Goal: Answer question/provide support: Share knowledge or assist other users

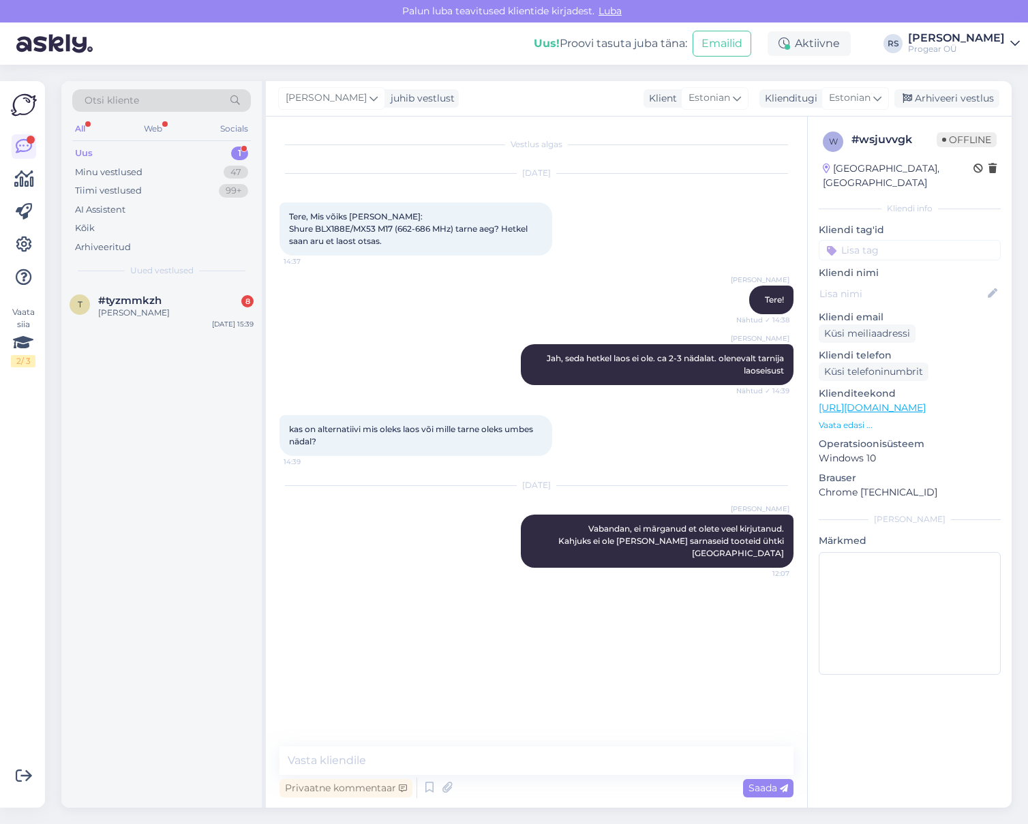
click at [151, 155] on div "Uus 1" at bounding box center [161, 153] width 179 height 19
click at [157, 305] on span "[EMAIL_ADDRESS][DOMAIN_NAME]" at bounding box center [169, 300] width 142 height 12
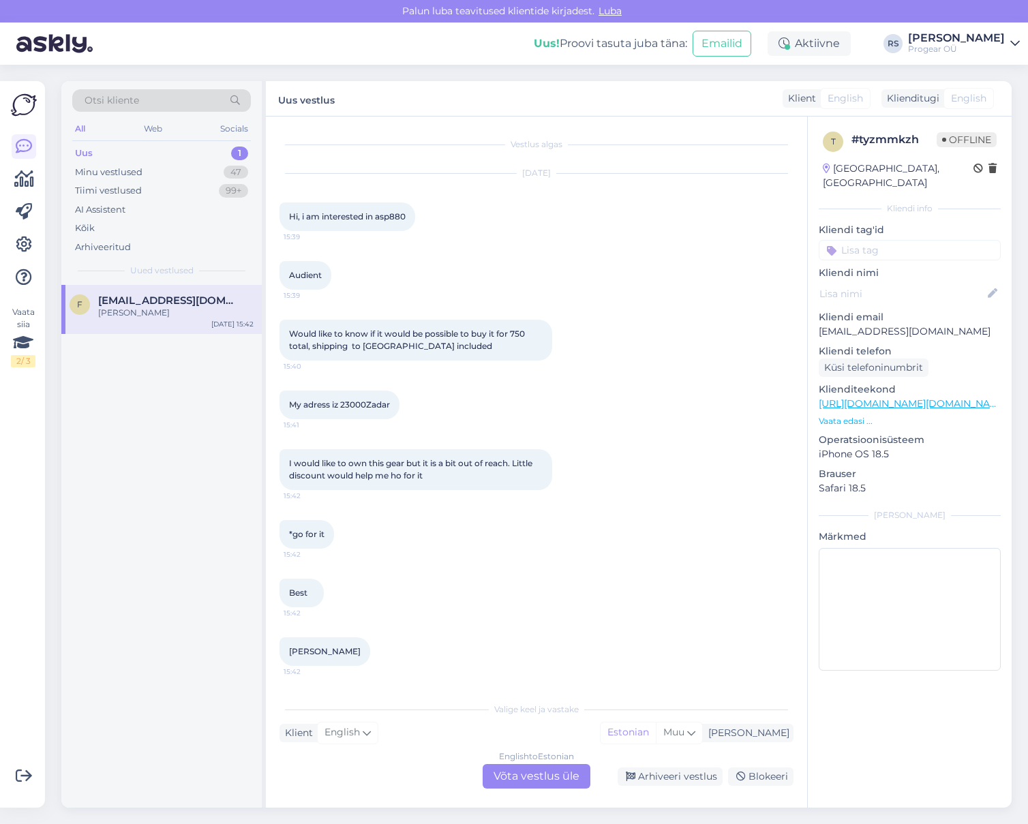
click at [394, 217] on span "Hi, i am interested in asp880" at bounding box center [347, 216] width 117 height 10
copy div "asp880 15:39"
drag, startPoint x: 301, startPoint y: 333, endPoint x: 514, endPoint y: 337, distance: 212.7
click at [514, 337] on span "Would like to know if it would be possible to buy it for 750 total, shipping to…" at bounding box center [408, 340] width 238 height 22
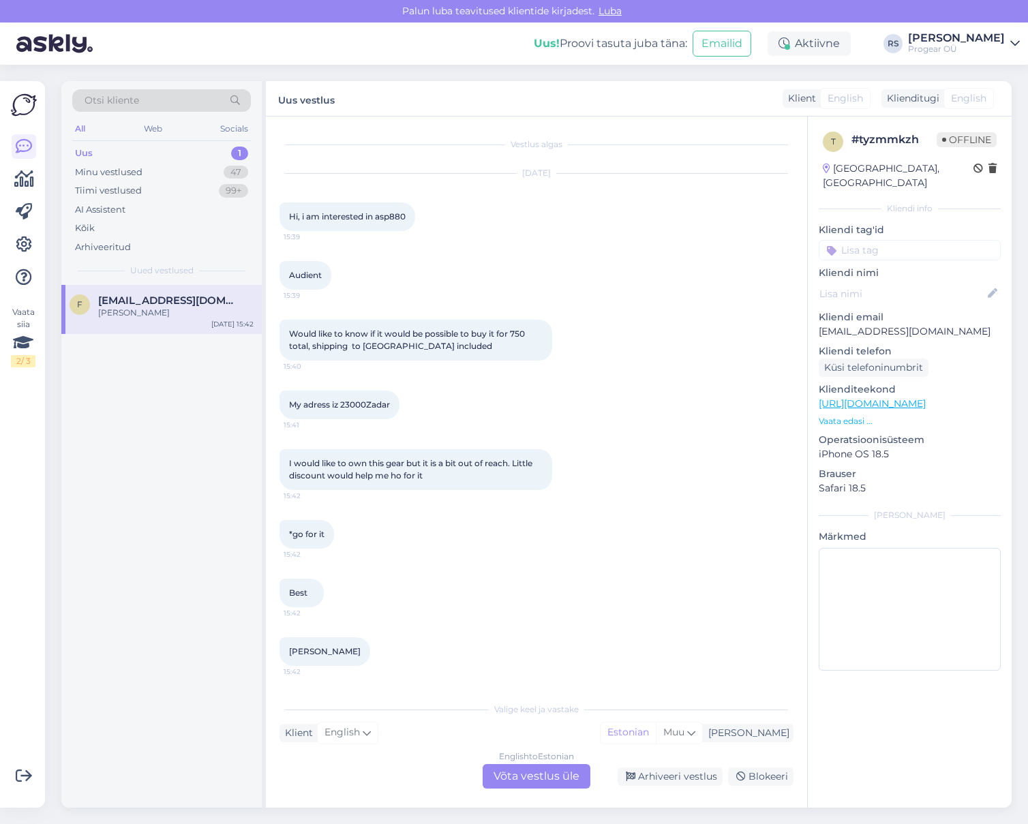
click at [519, 332] on span "Would like to know if it would be possible to buy it for 750 total, shipping to…" at bounding box center [408, 340] width 238 height 22
copy span "750"
drag, startPoint x: 320, startPoint y: 464, endPoint x: 418, endPoint y: 478, distance: 98.4
click at [416, 477] on span "I would like to own this gear but it is a bit out of reach. Little discount wou…" at bounding box center [411, 469] width 245 height 22
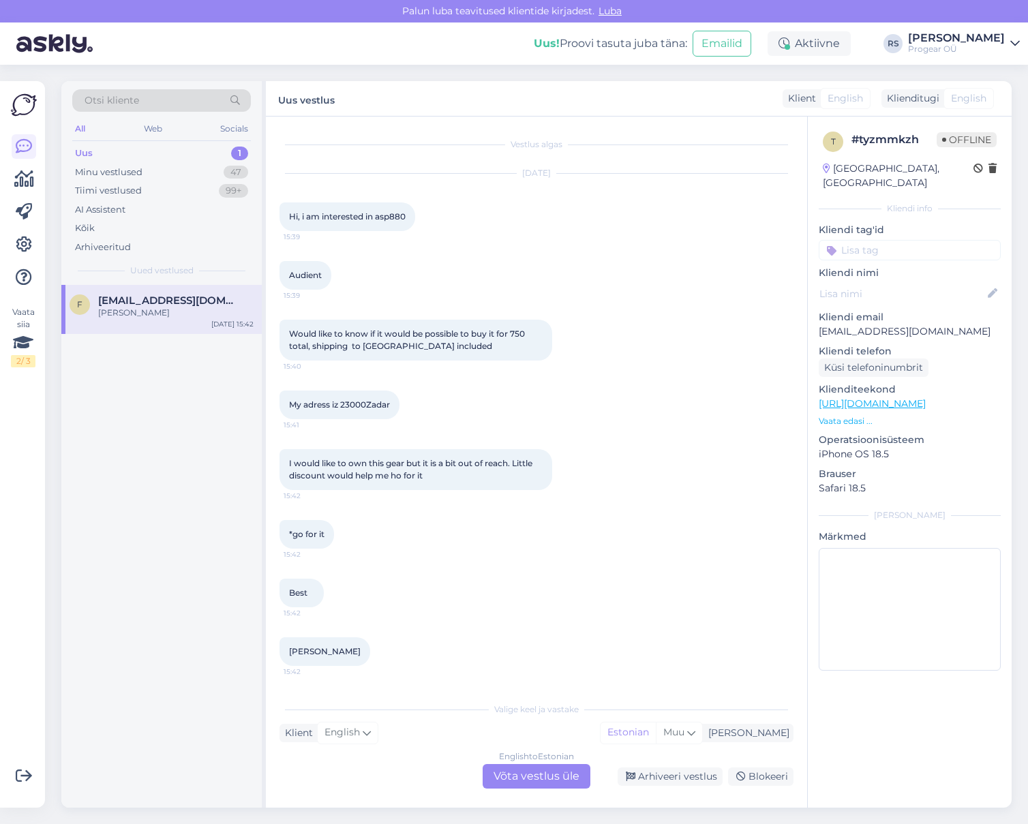
click at [562, 779] on div "English to Estonian Võta vestlus üle" at bounding box center [537, 776] width 108 height 25
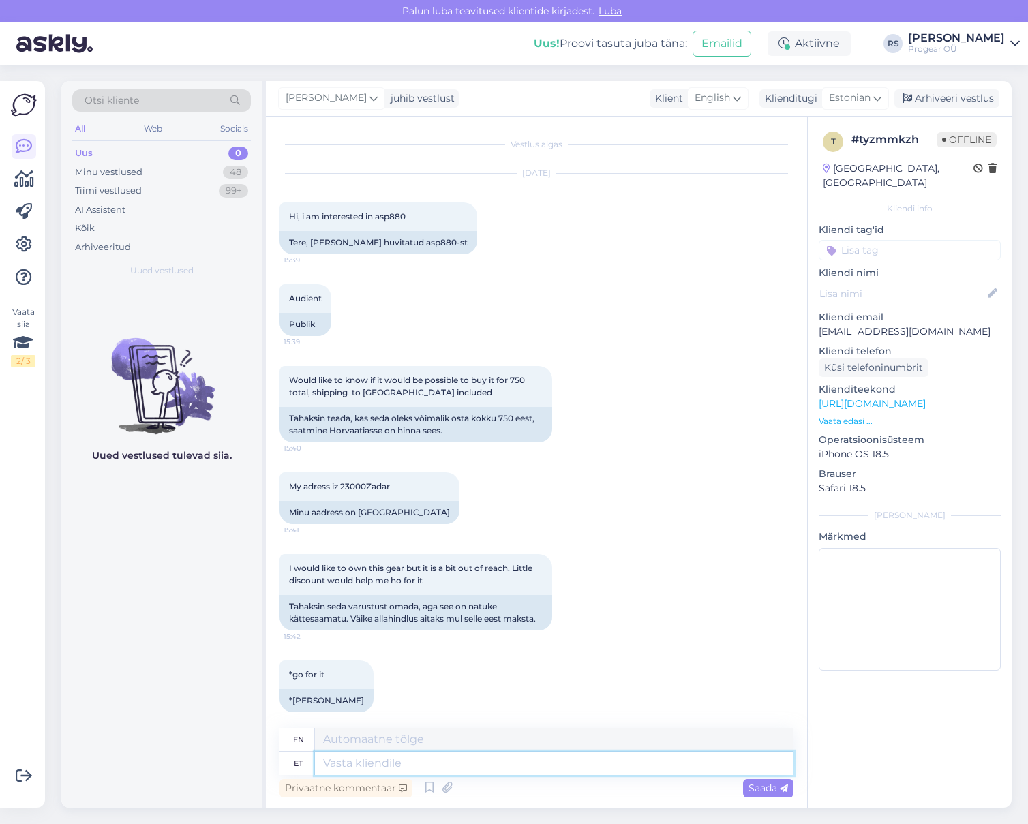
click at [404, 765] on textarea at bounding box center [554, 763] width 478 height 23
type textarea "H"
type textarea "Tere!"
type textarea "Hello!"
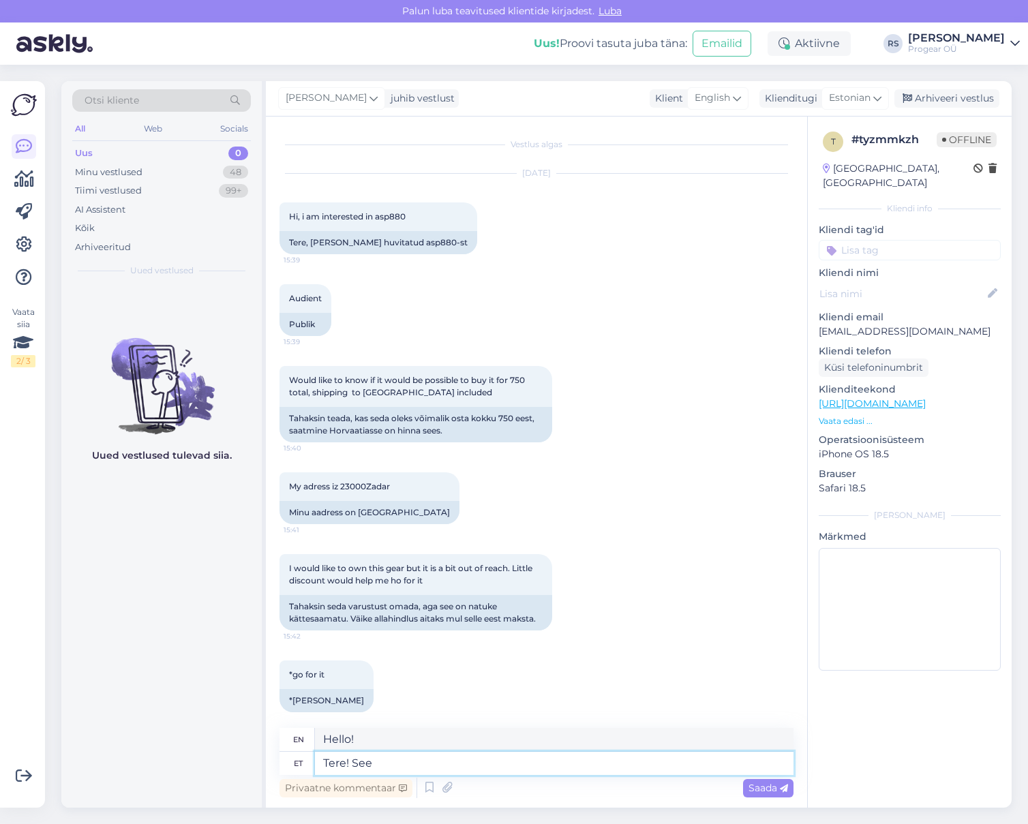
type textarea "Tere! See"
type textarea "Hello! This"
type textarea "Tere! See toode o"
type textarea "Hello! This product"
type textarea "Tere! See toode on j"
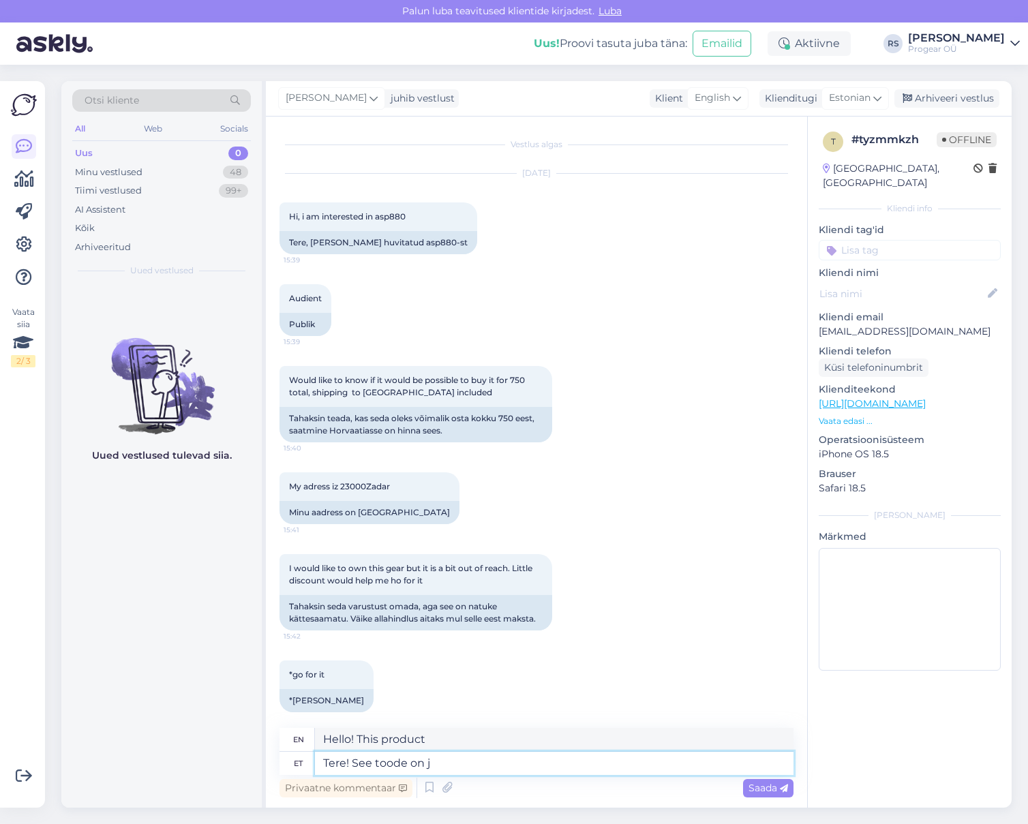
type textarea "Hello! This product is"
type textarea "Tere! See toode on juba a"
type textarea "Hello! This product is already"
type textarea "Tere! See toode on juba [DEMOGRAPHIC_DATA], k"
type textarea "Hello! This product is already discounted,"
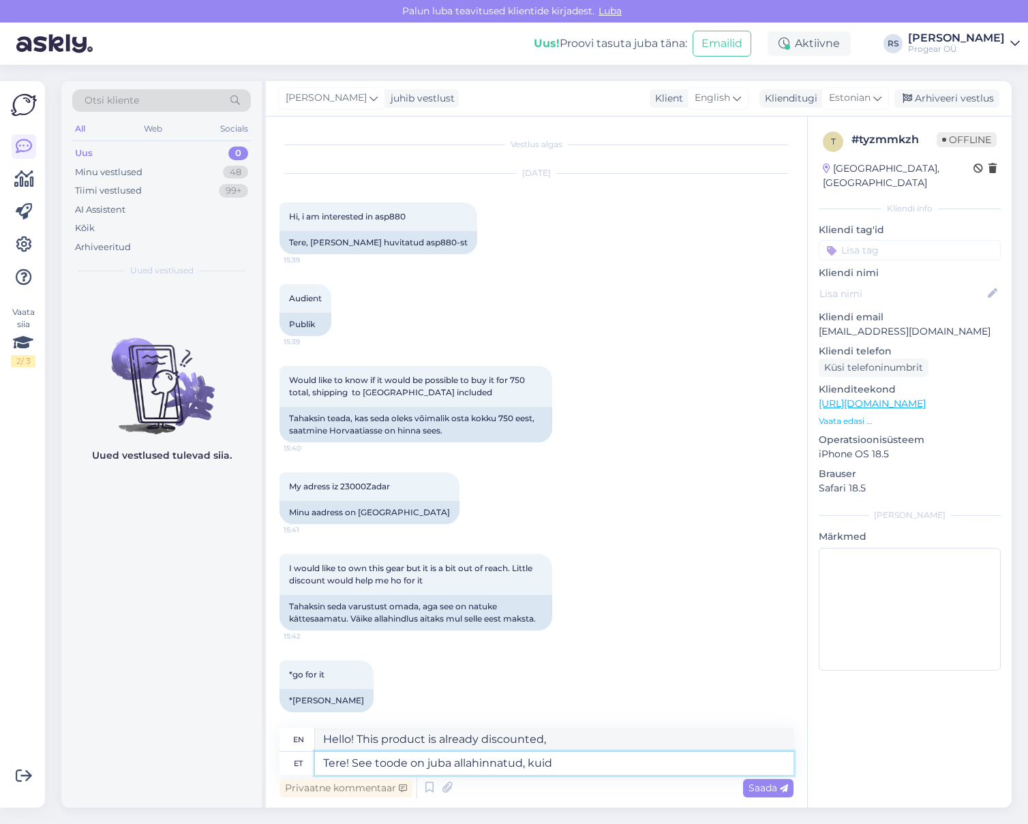
type textarea "Tere! See toode on juba allahinnatud, kuid"
type textarea "Hello! This product is already discounted, but"
type textarea "Tere! See toode on juba allahinnatud, kuid meilei"
type textarea "Hello! This product is already discounted, but we don't"
type textarea "Tere! See toode on juba allahinnatud, kuid meilei ole s"
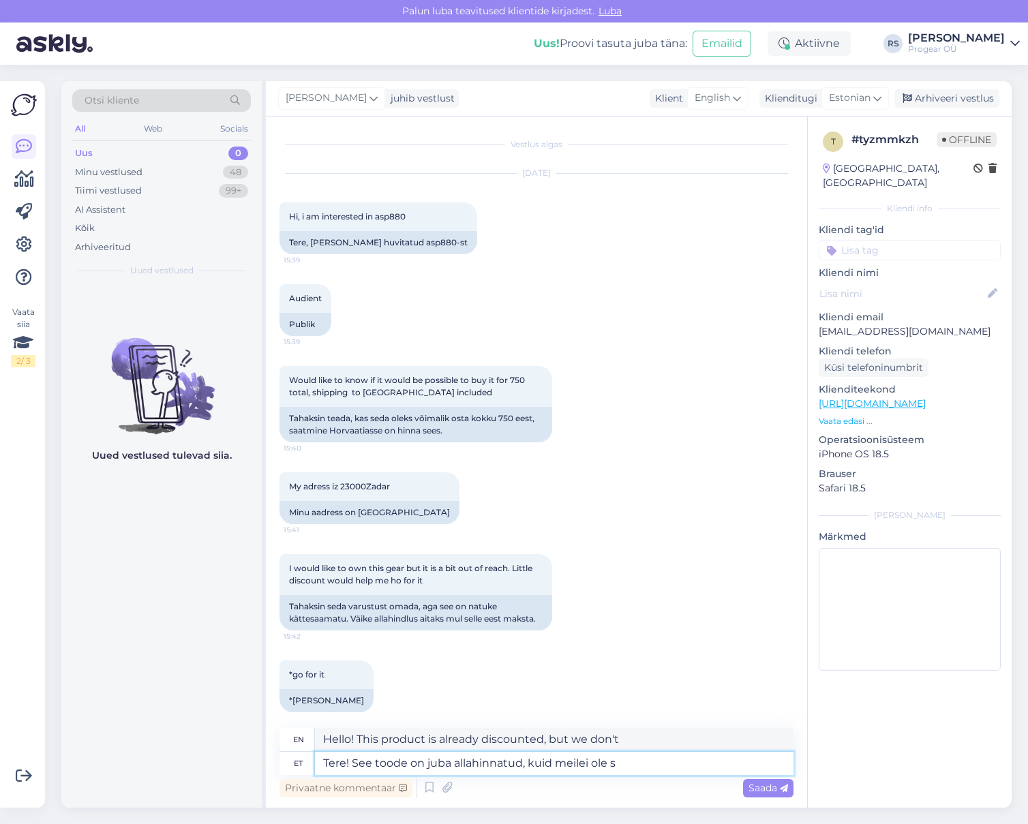
type textarea "Hello! This product is already discounted, but we don't have it."
type textarea "Tere! See toode on juba [DEMOGRAPHIC_DATA], kuid meilei [PERSON_NAME] hetkel la"
type textarea "Hello! This product is already discounted, but we don't have it at the moment."
type textarea "Tere! See toode on juba allahinnatud, kuid meilei [PERSON_NAME] hetkel [GEOGRAP…"
type textarea "Hello! This product is already discounted, but we don't have it in stock at the…"
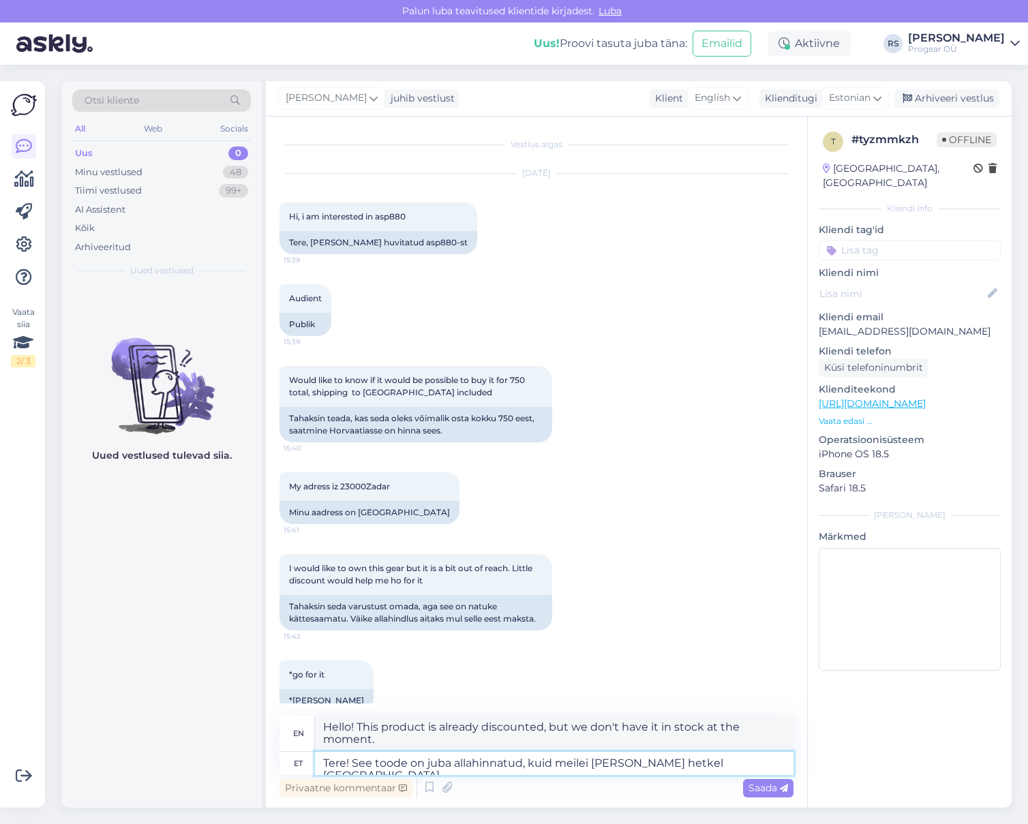
type textarea "Tere! See toode on juba allahinnatud, kuid meilei [PERSON_NAME] hetkel [GEOGRAP…"
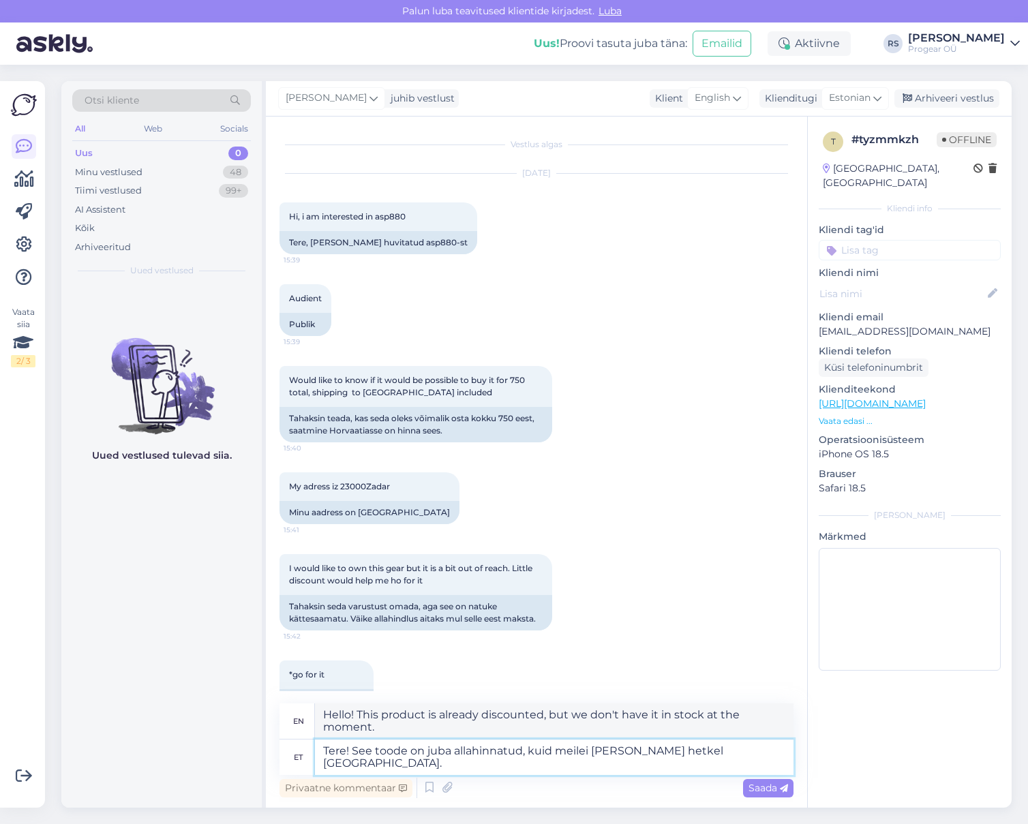
type textarea "Hello! This product is already discounted, but we currently do not have it in s…"
type textarea "Tere! See toode on juba allahinnatud, kuid meilei [PERSON_NAME] hetkel [GEOGRAP…"
type textarea "Hello! This product is already discounted, but we don't have it in stock at the…"
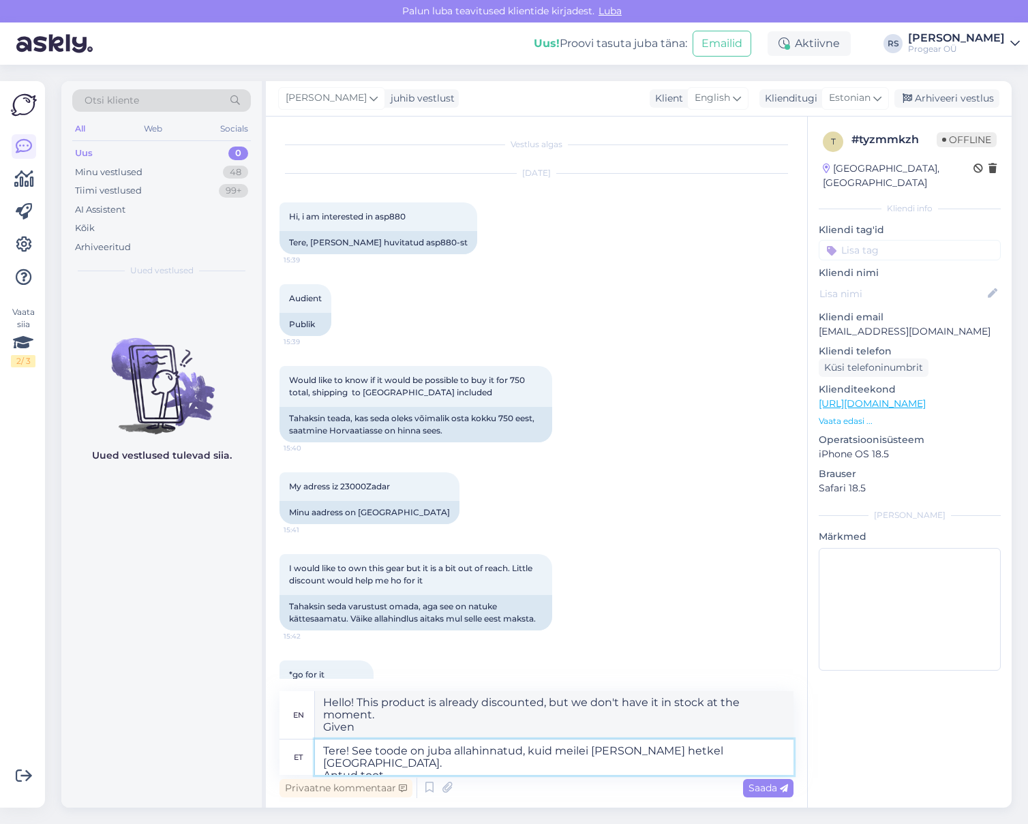
type textarea "Tere! See toode on juba allahinnatud, kuid meilei [PERSON_NAME] hetkel [GEOGRAP…"
type textarea "Hello! This product is already discounted, but we currently do not have it in s…"
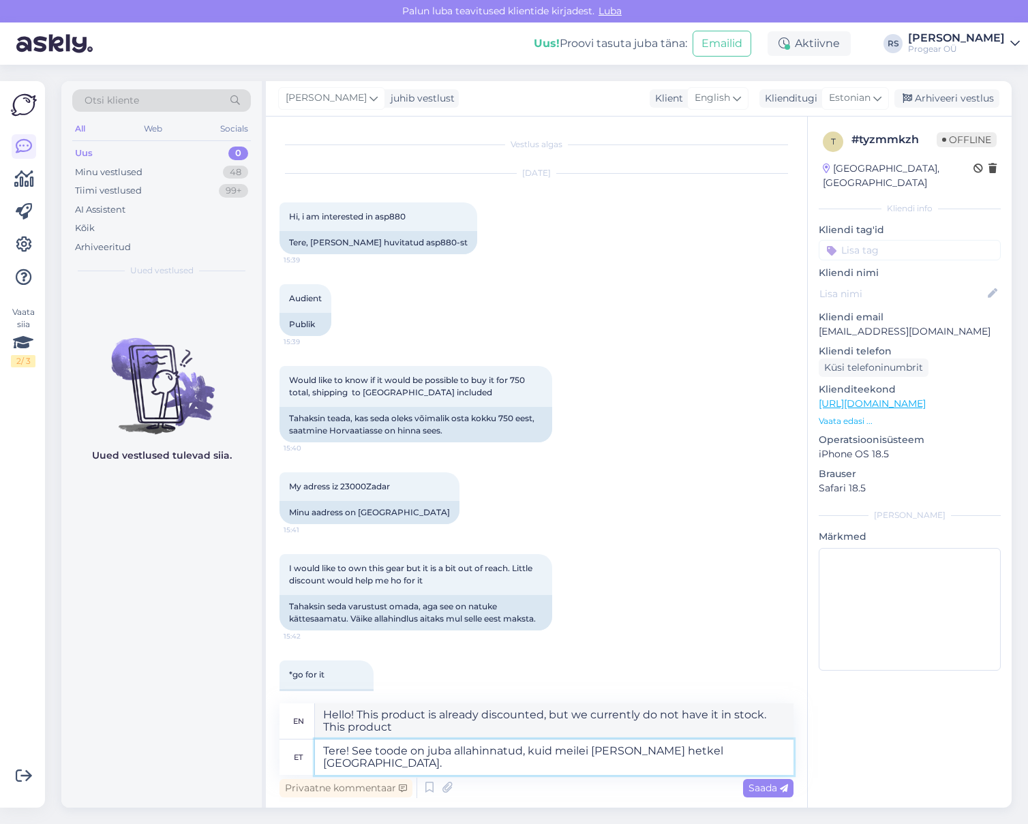
type textarea "Tere! See toode on juba allahinnatud, kuid meilei [PERSON_NAME] hetkel [GEOGRAP…"
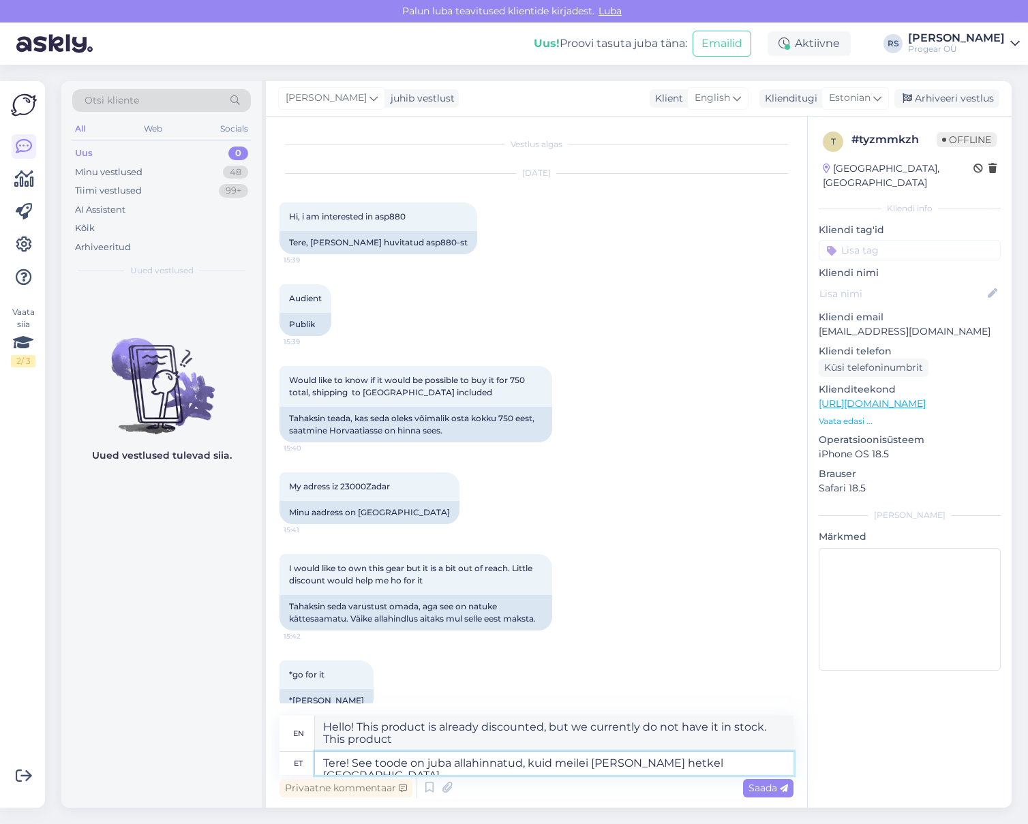
type textarea "Hello! This product is already discounted, but we currently do not have it in s…"
drag, startPoint x: 522, startPoint y: 762, endPoint x: 527, endPoint y: 793, distance: 31.7
click at [523, 763] on textarea "Tere! See toode on juba allahinnatud, kuid meilei [PERSON_NAME] hetkel [GEOGRAP…" at bounding box center [554, 763] width 478 height 23
type textarea "Tere! See toode on juba allahinnatud ja rohkem , kuid meilei [PERSON_NAME] hetk…"
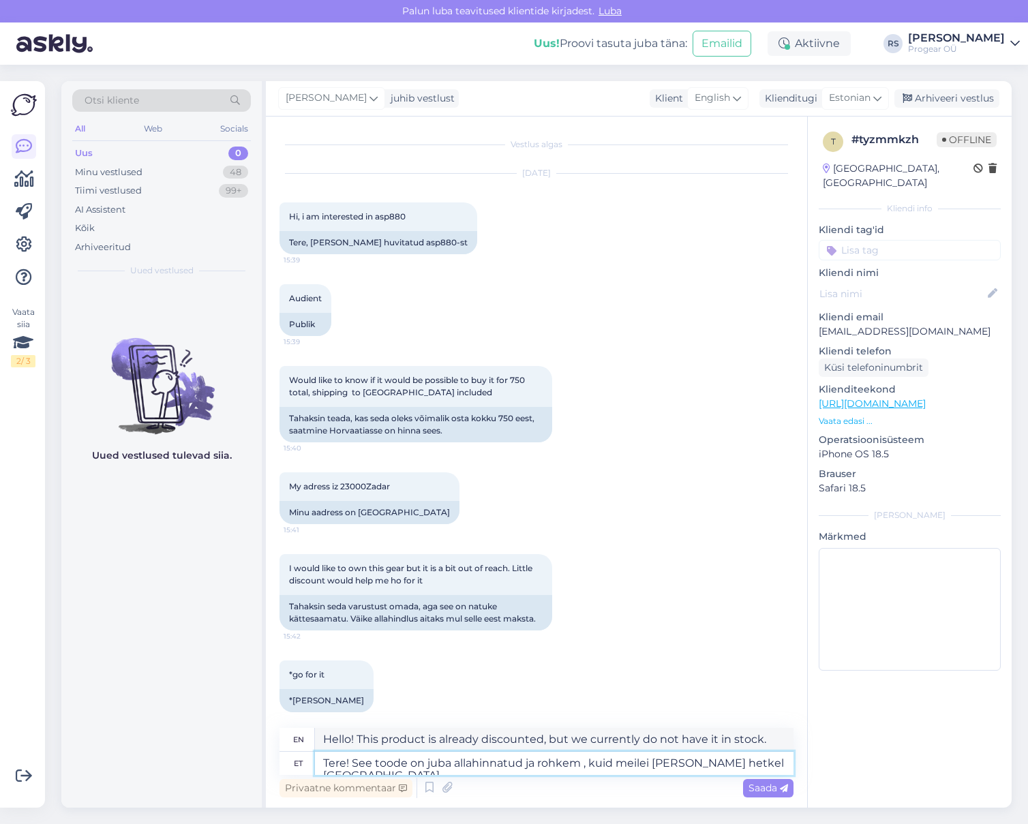
type textarea "Hello! This product is already discounted and more, but we don't have it in sto…"
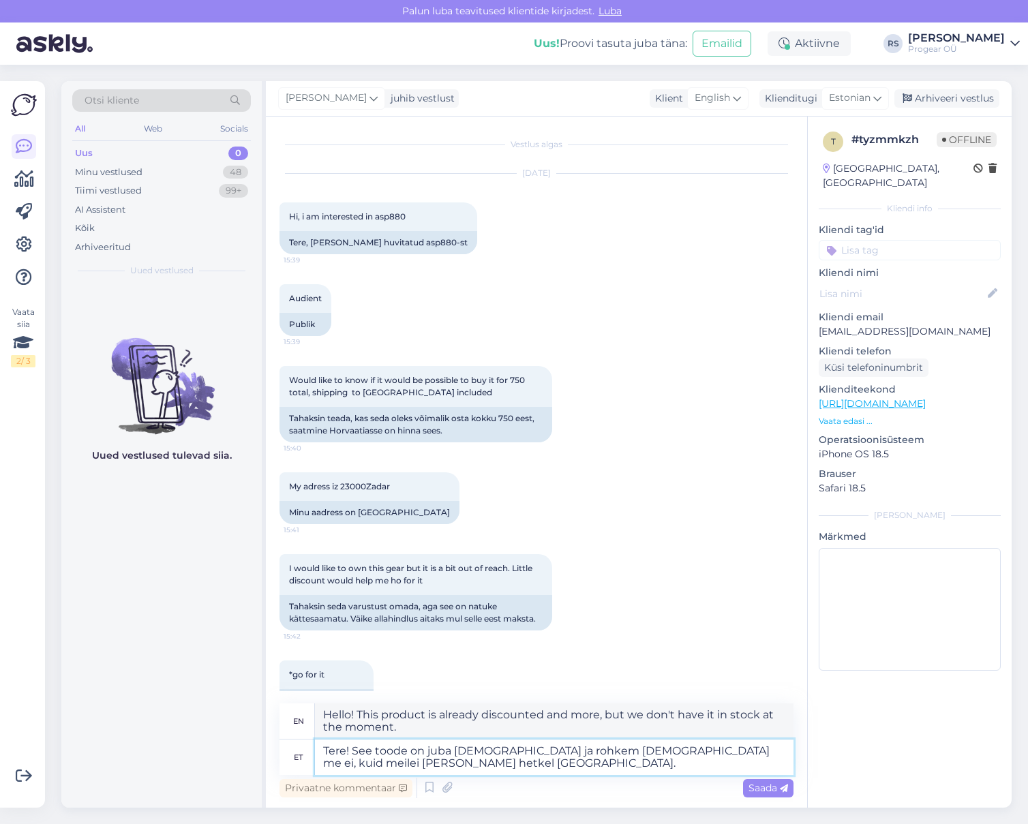
type textarea "Tere! See toode on juba [DEMOGRAPHIC_DATA] ja rohkem [DEMOGRAPHIC_DATA] me ei ,…"
type textarea "Hello! This product is already discounted and we will not discount it further, …"
type textarea "Tere! See toode on juba [DEMOGRAPHIC_DATA] ja rohkem [DEMOGRAPHIC_DATA] me ei t…"
type textarea "Hello! This product is already discounted and we tee., but we do not have it in…"
type textarea "Tere! See toode on juba allahinnatud ja rohkem allahindlust me ei tee. J, kuid …"
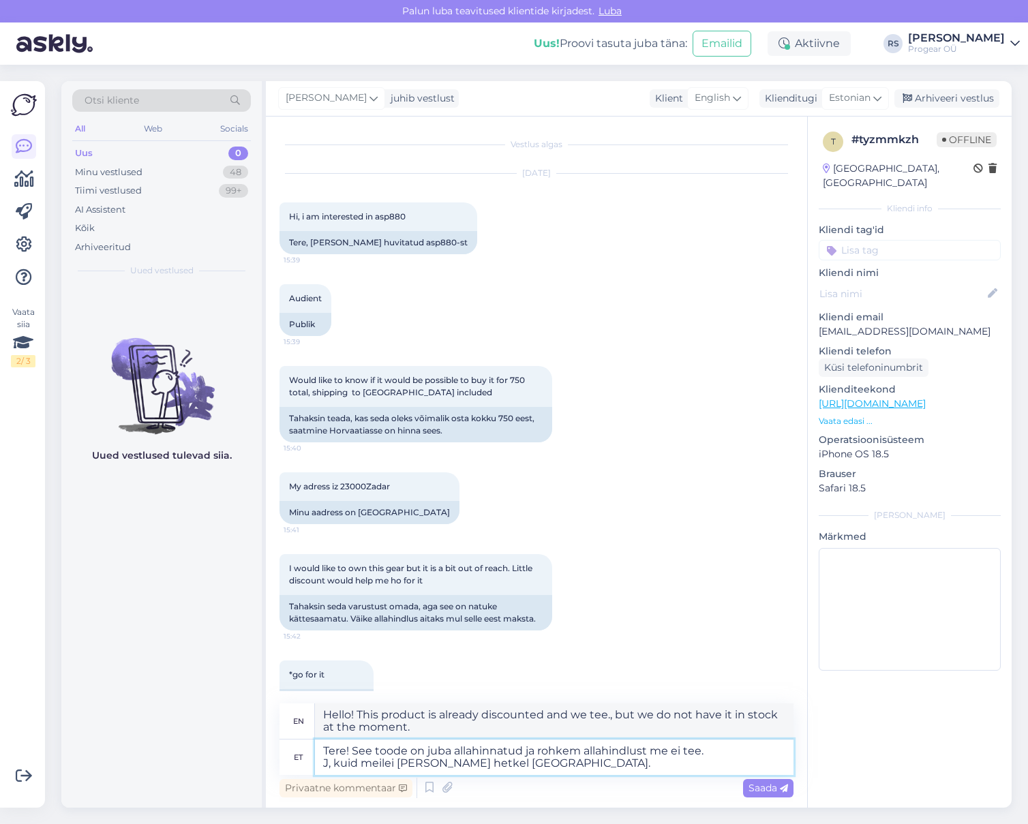
type textarea "Hello! This product is already discounted and we will not discount it further. …"
type textarea "Tere! See toode on juba allahinnatud ja rohkem allahindlust me ei tee. Juhin tä…"
type textarea "Hello! This product is already discounted and we will not discount it further. …"
type textarea "Tere! See toode on juba allahinnatud ja rohkem allahindlust me ei tee. Juhin tä…"
type textarea "Hello! This product is already discounted and we will not be discounting it any…"
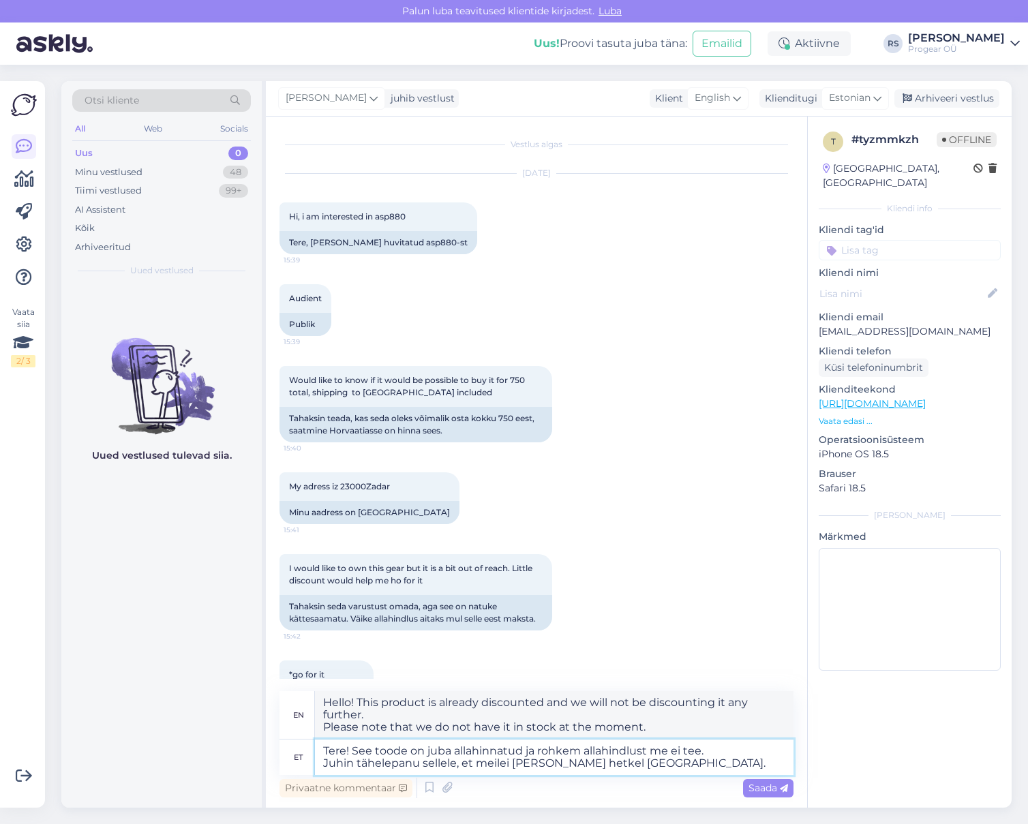
type textarea "Tere! See toode on juba allahinnatud ja rohkem allahindlust me ei tee. Juhin tä…"
type textarea "Hello! This product is already discounted and we will not discount it further. …"
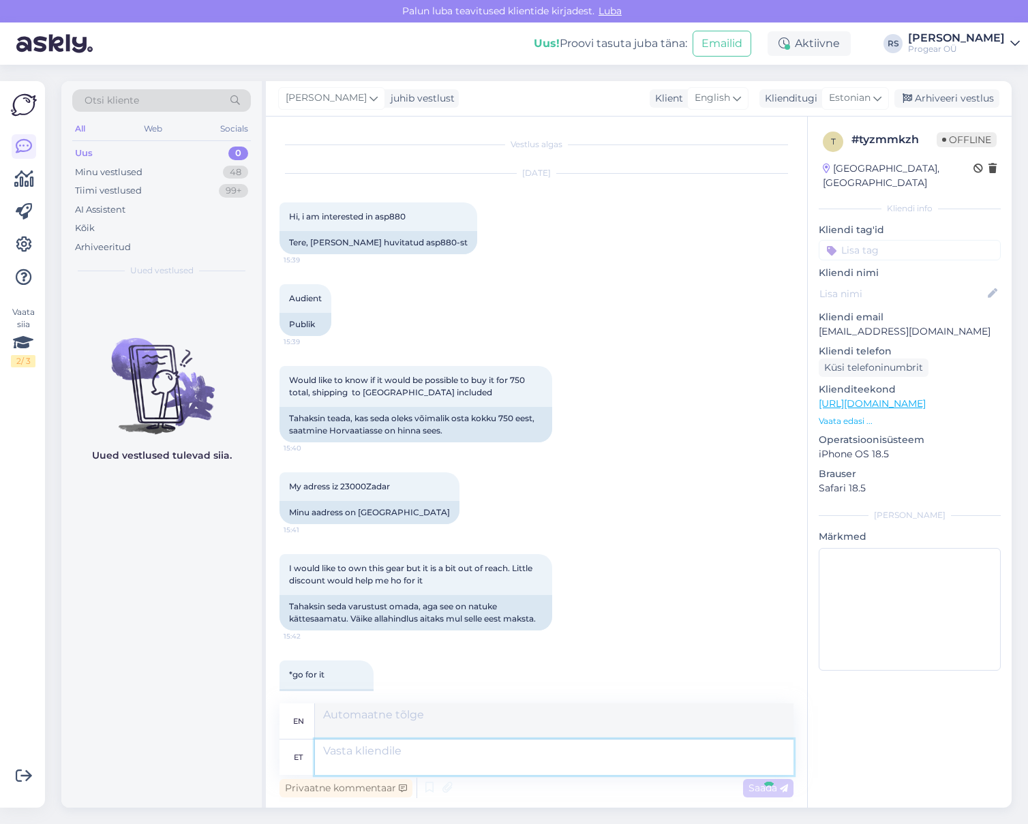
scroll to position [306, 0]
